Goal: Communication & Community: Ask a question

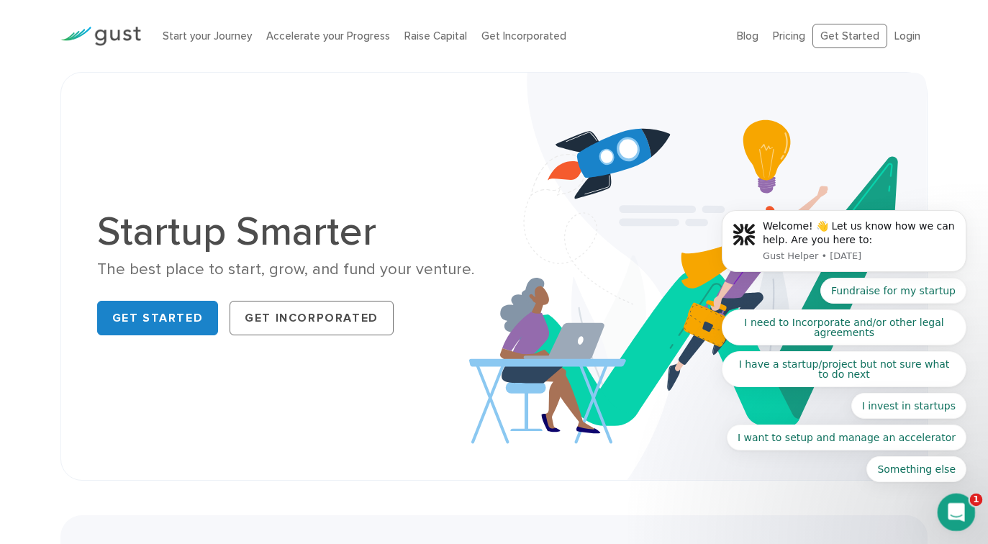
click at [948, 506] on icon "Open Intercom Messenger" at bounding box center [955, 511] width 24 height 24
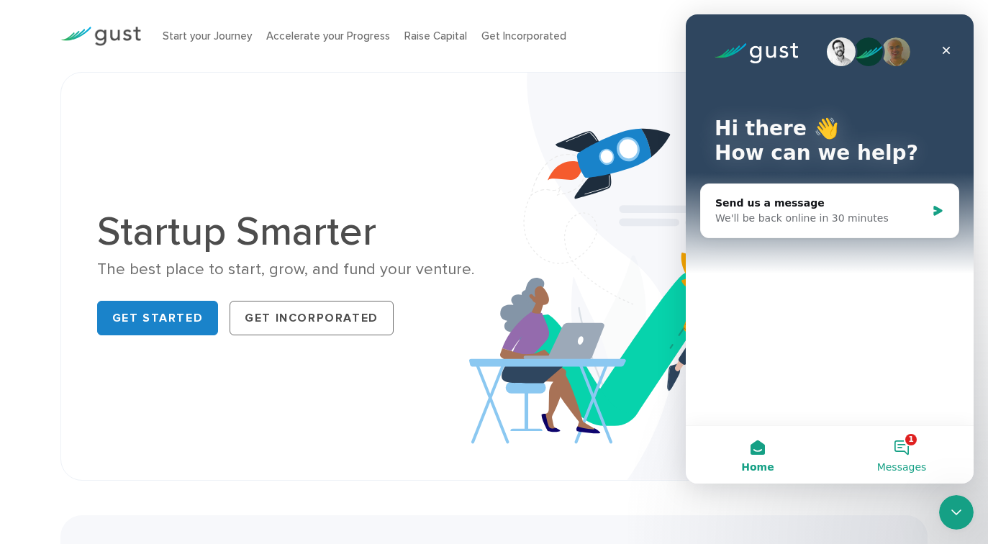
click at [905, 450] on button "1 Messages" at bounding box center [902, 455] width 144 height 58
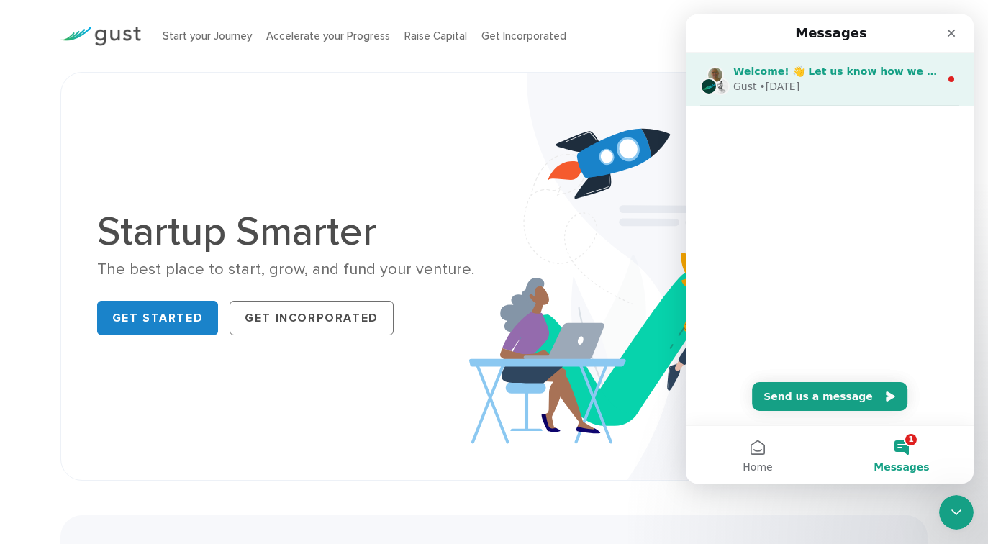
click at [784, 84] on div "• [DATE]" at bounding box center [780, 86] width 40 height 15
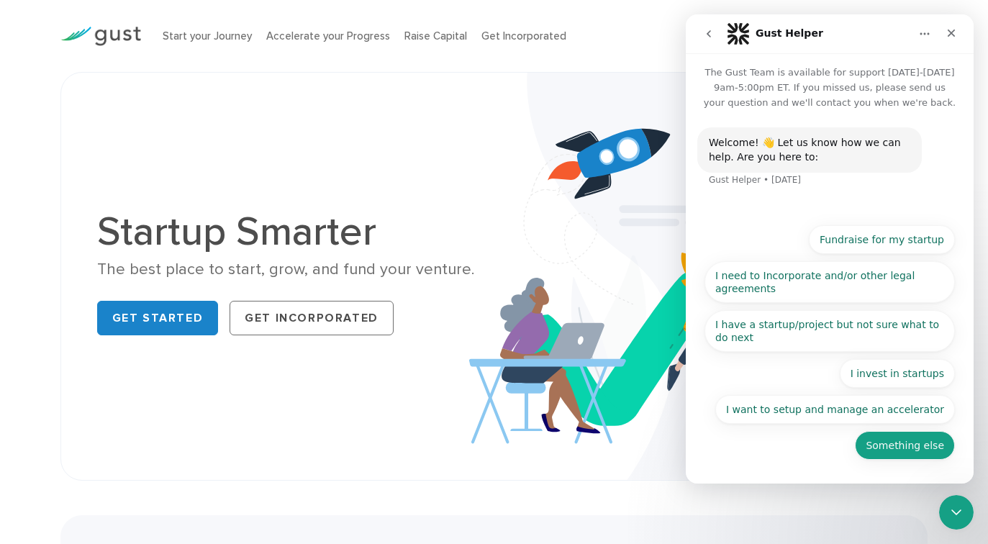
click at [903, 440] on button "Something else" at bounding box center [905, 445] width 100 height 29
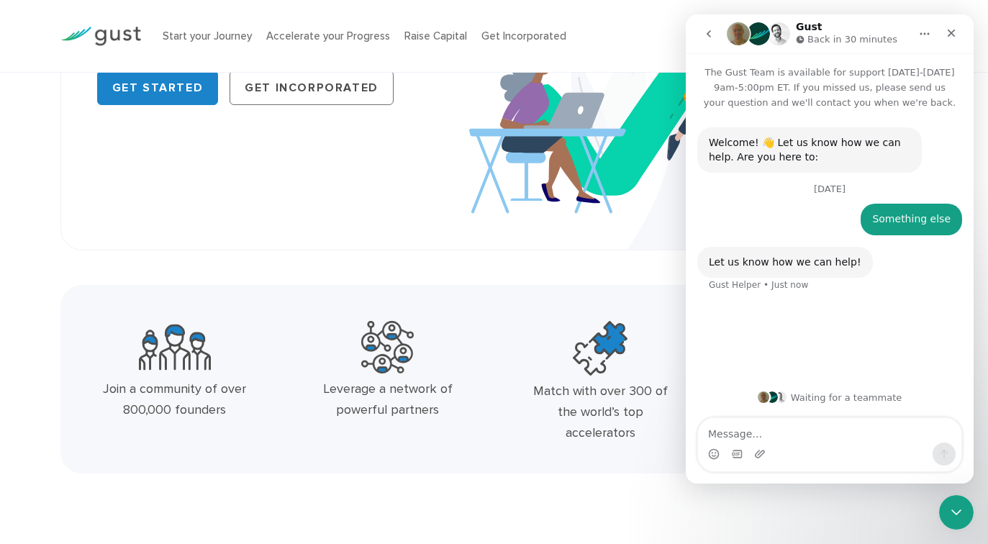
scroll to position [232, 0]
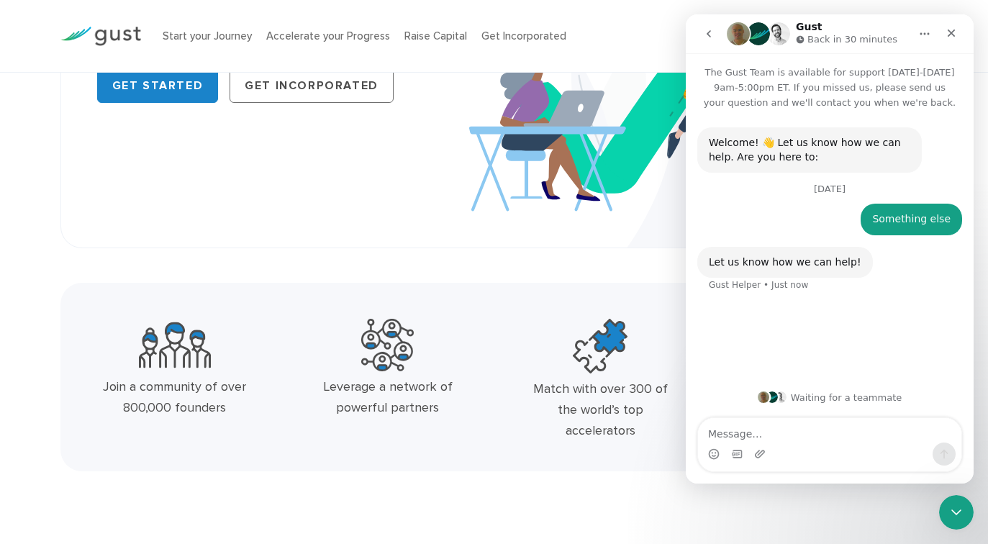
click at [837, 433] on textarea "Message…" at bounding box center [829, 430] width 263 height 24
type textarea "hi there, what can i do here"
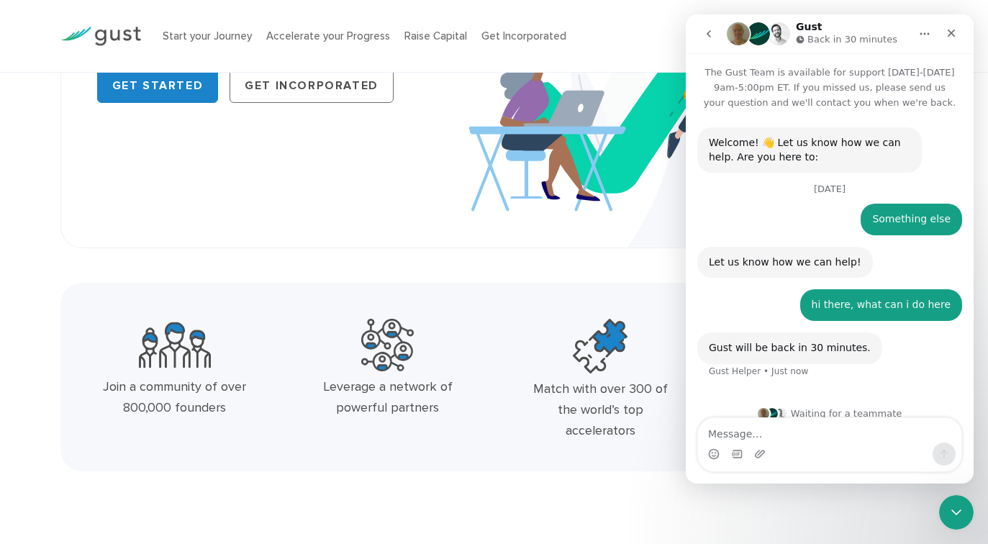
scroll to position [16, 0]
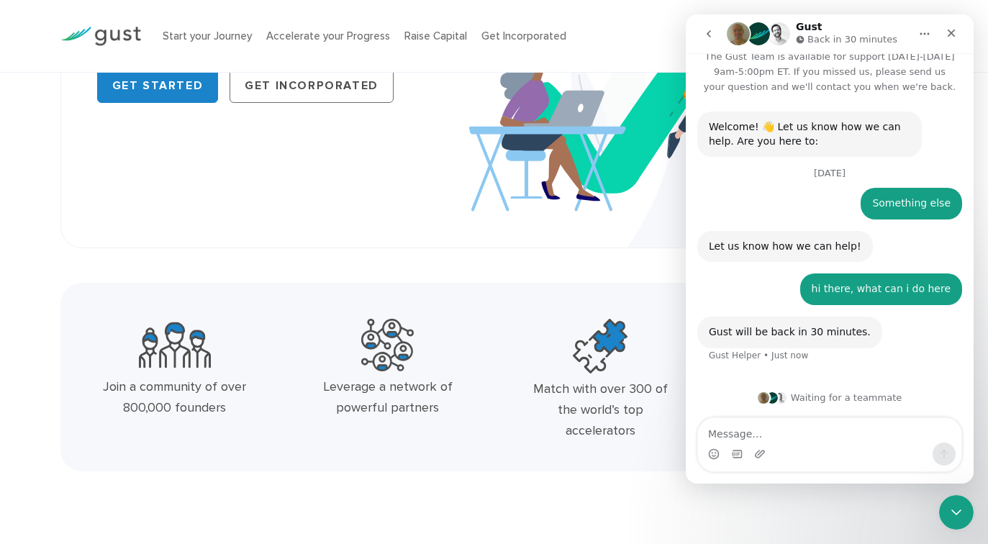
click at [917, 30] on button "Home" at bounding box center [924, 33] width 27 height 27
click at [704, 36] on icon "go back" at bounding box center [709, 34] width 12 height 12
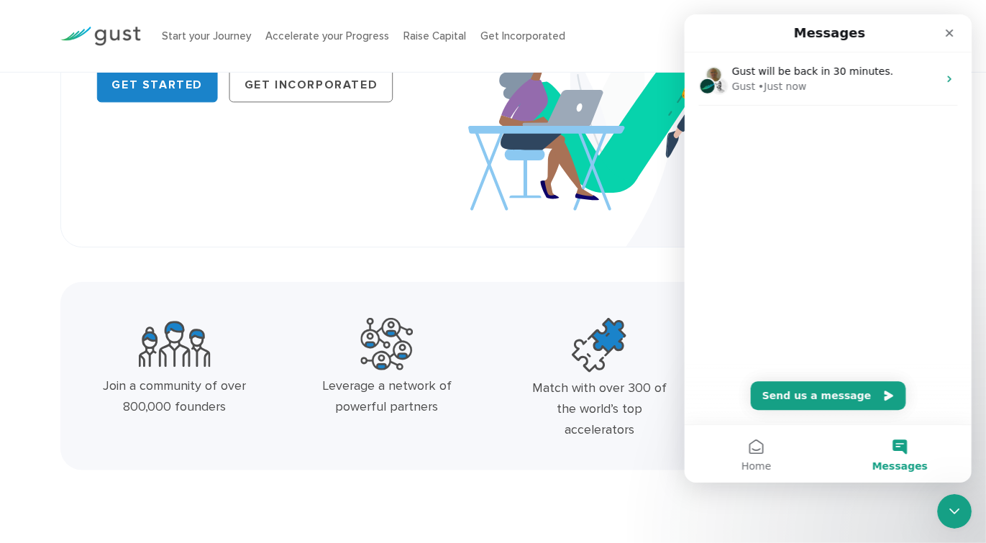
scroll to position [0, 0]
click at [704, 36] on div "Messages" at bounding box center [829, 33] width 269 height 26
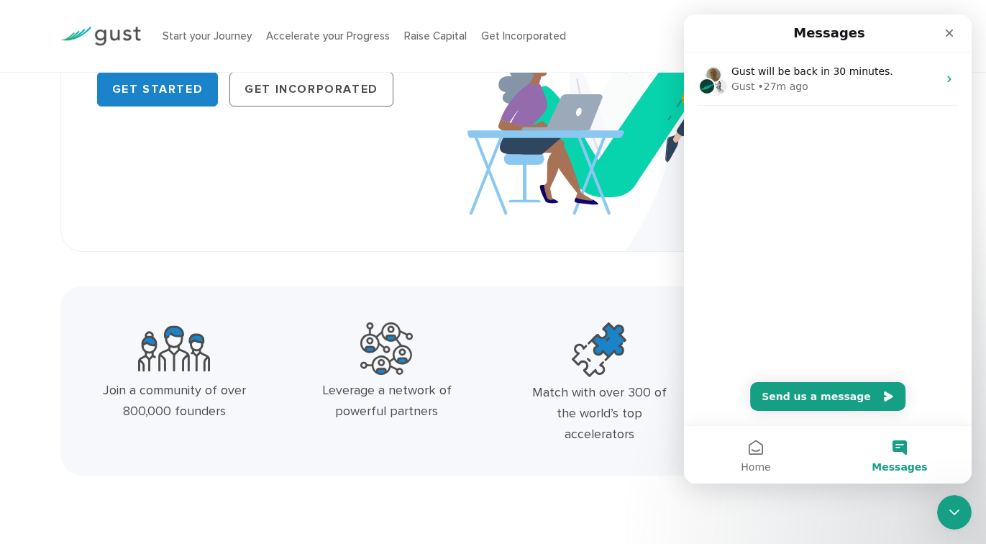
scroll to position [227, 0]
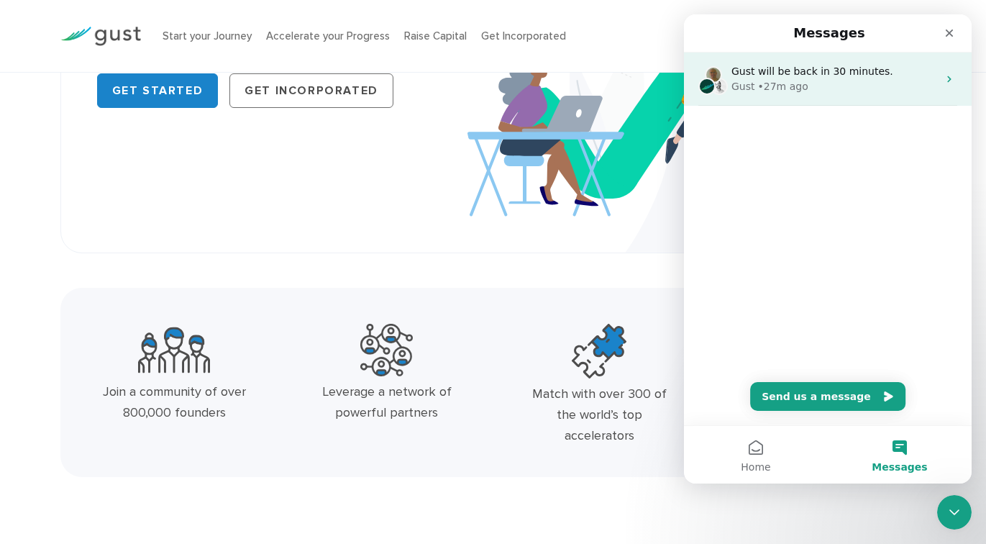
click at [780, 100] on div "Gust will be back in 30 minutes. Gust • 27m ago" at bounding box center [828, 79] width 288 height 53
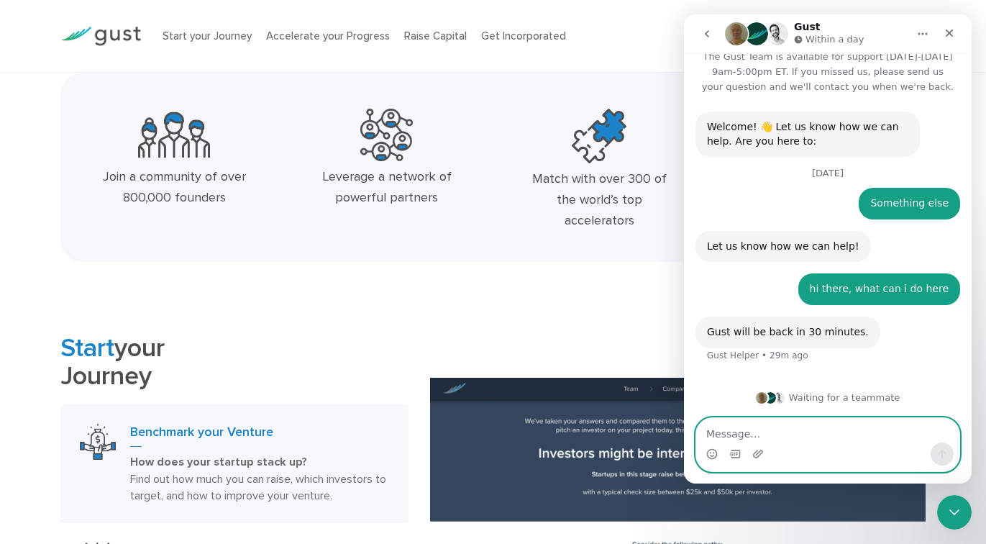
scroll to position [1057, 0]
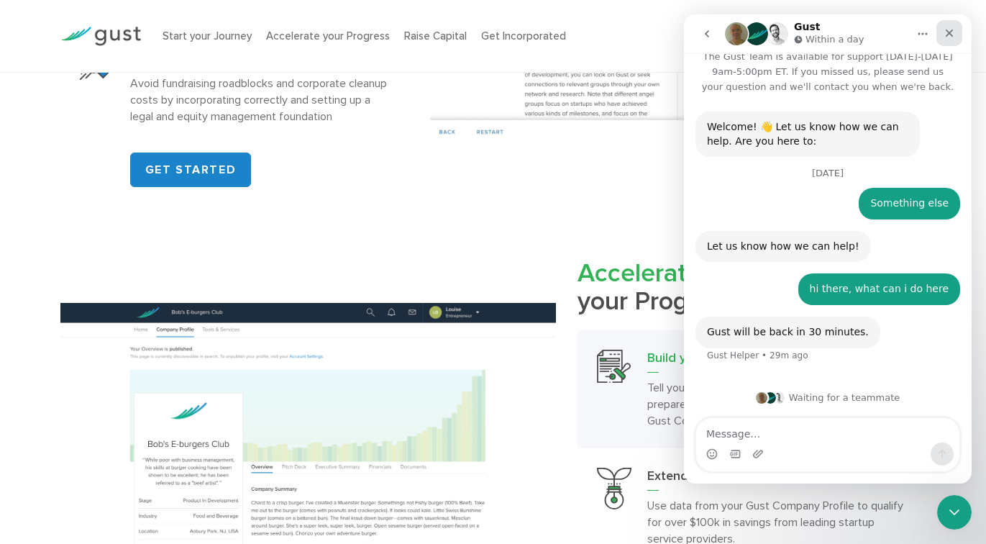
click at [945, 30] on icon "Close" at bounding box center [950, 33] width 12 height 12
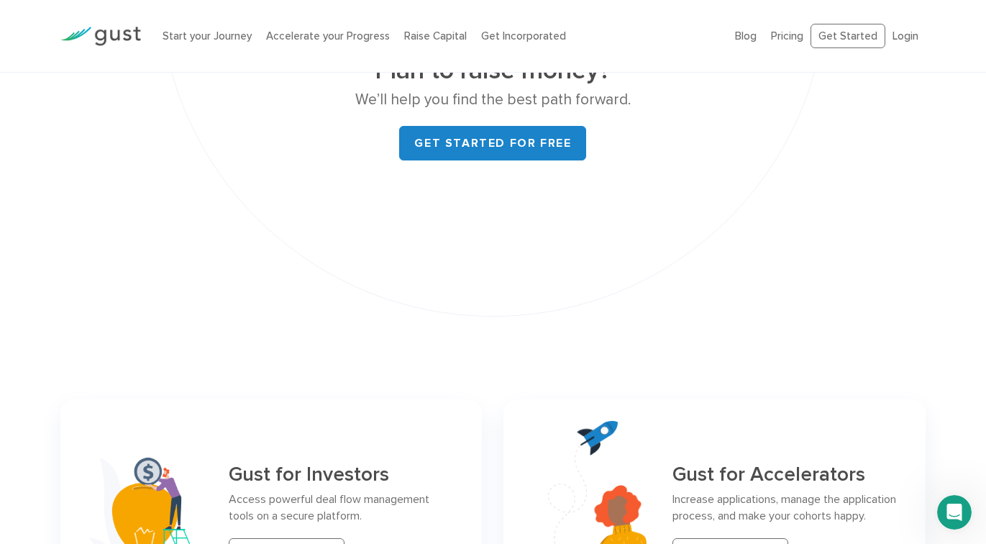
scroll to position [6352, 0]
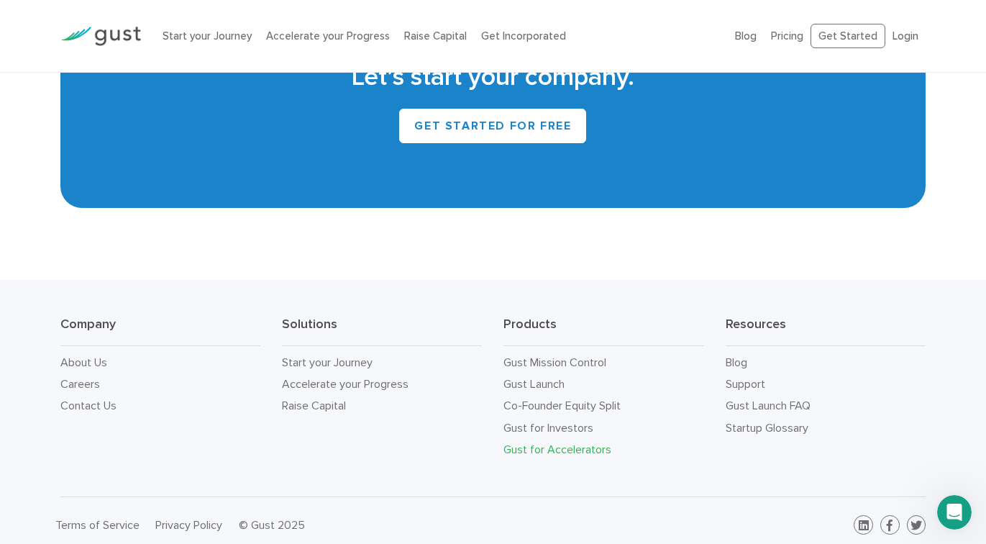
click at [528, 443] on link "Gust for Accelerators" at bounding box center [558, 450] width 108 height 14
